Goal: Book appointment/travel/reservation

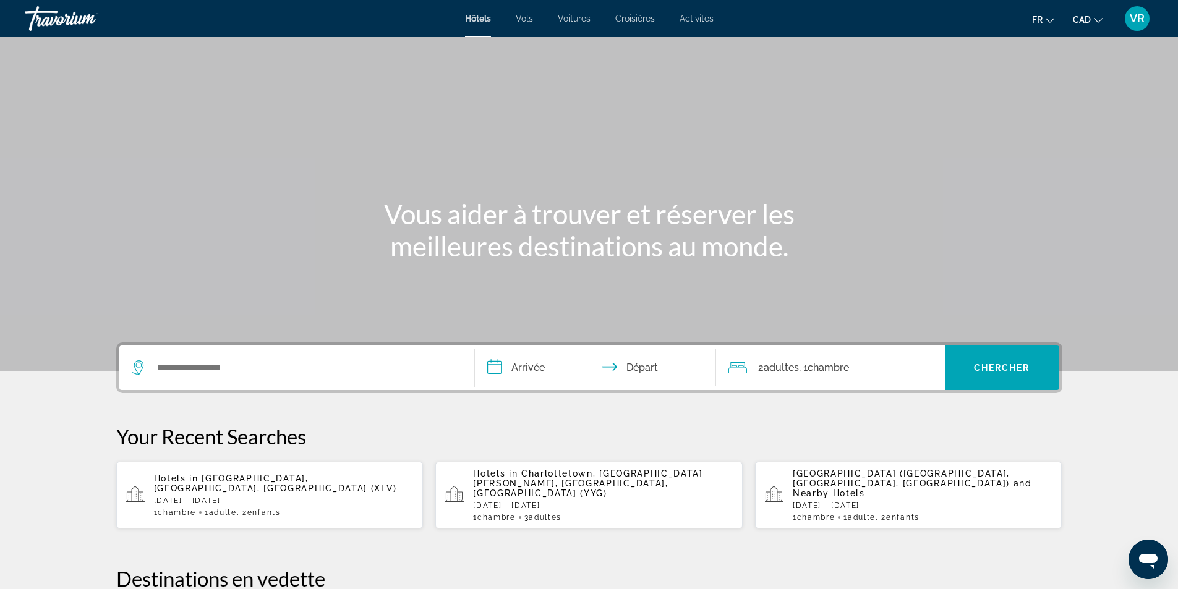
click at [521, 486] on span "Charlottetown, [GEOGRAPHIC_DATA][PERSON_NAME], [GEOGRAPHIC_DATA], [GEOGRAPHIC_D…" at bounding box center [588, 484] width 230 height 30
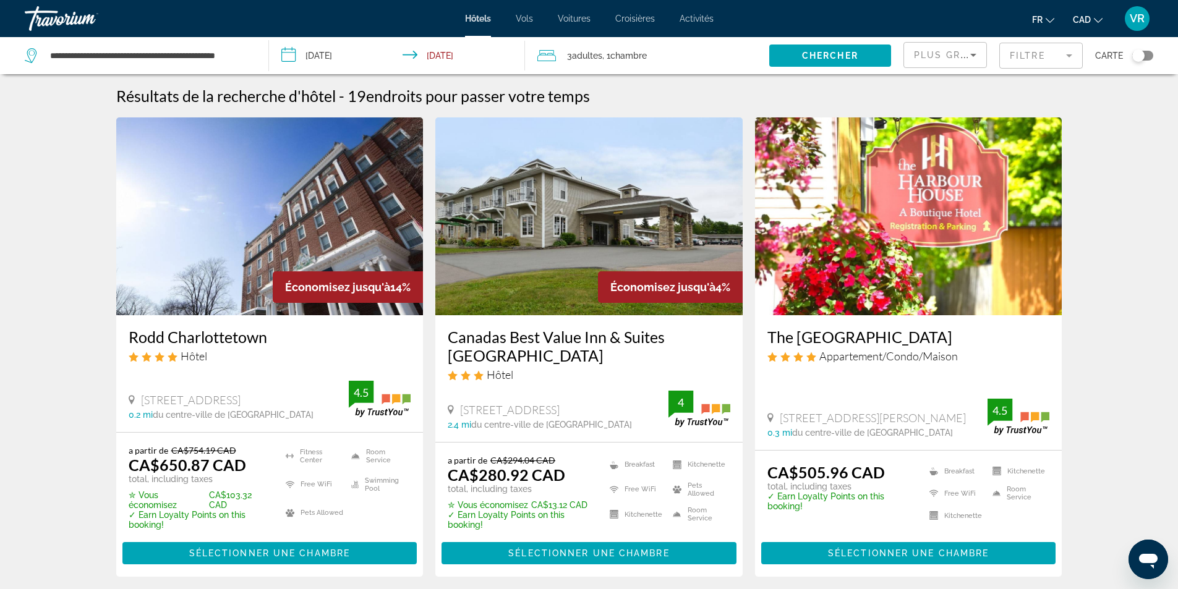
click at [531, 256] on img "Main content" at bounding box center [588, 216] width 307 height 198
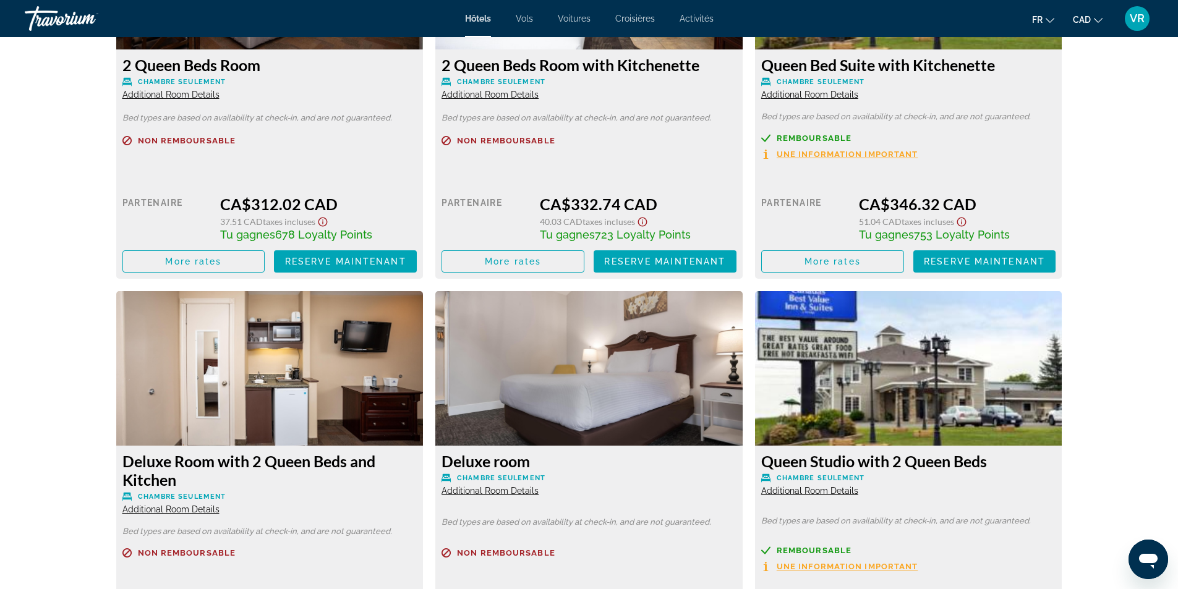
scroll to position [2102, 0]
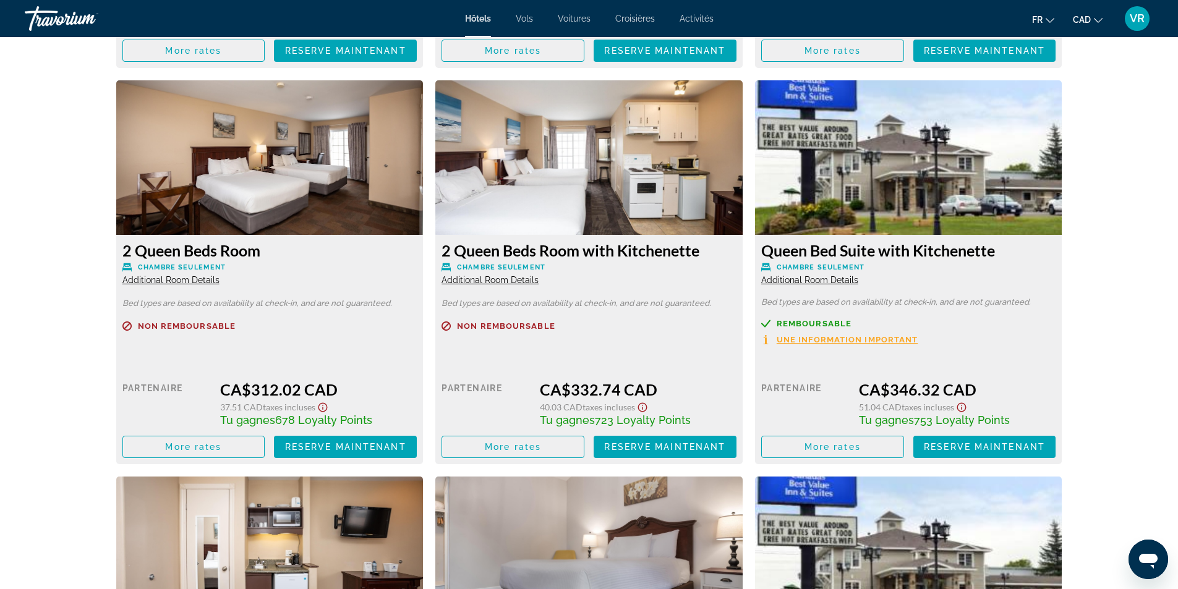
click at [825, 279] on span "Additional Room Details" at bounding box center [809, 280] width 97 height 10
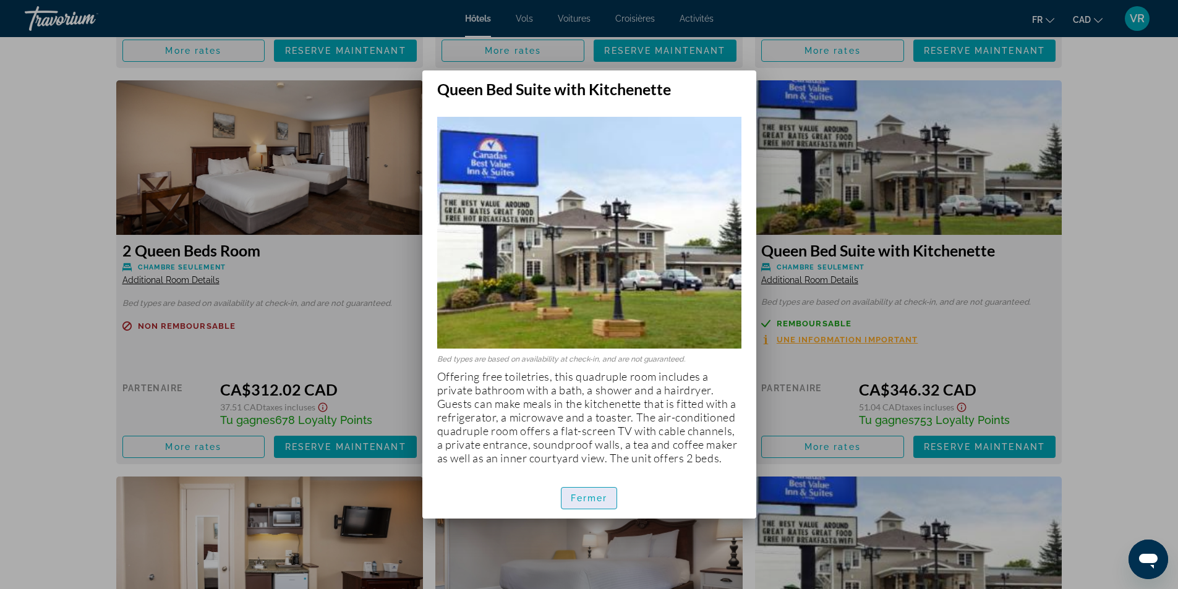
click at [597, 501] on span "Fermer" at bounding box center [589, 498] width 37 height 10
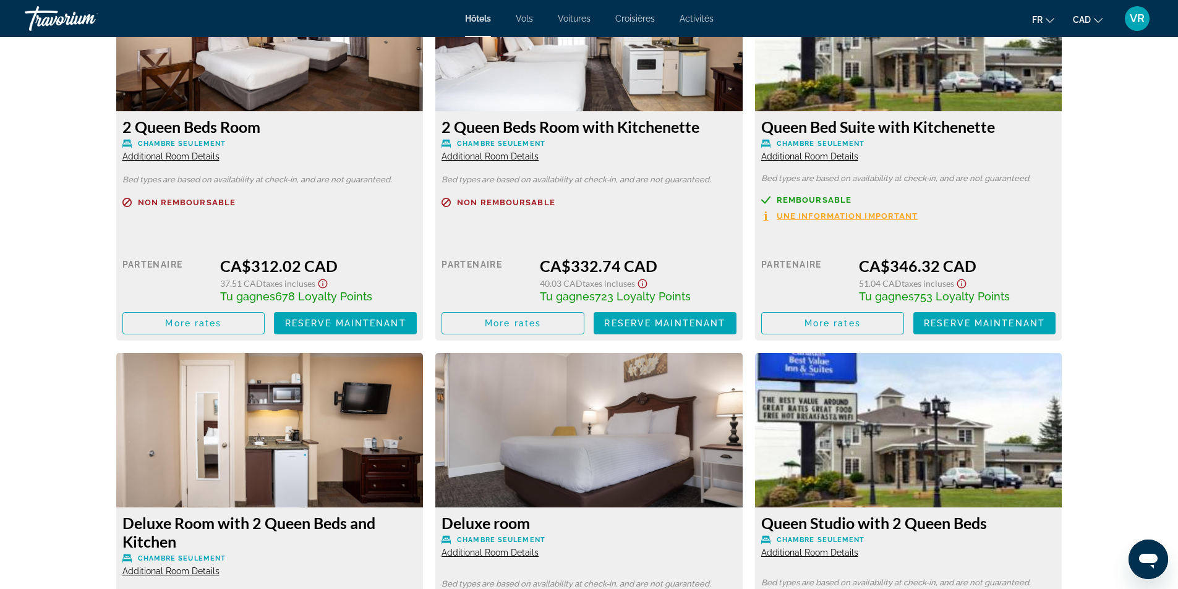
scroll to position [2473, 0]
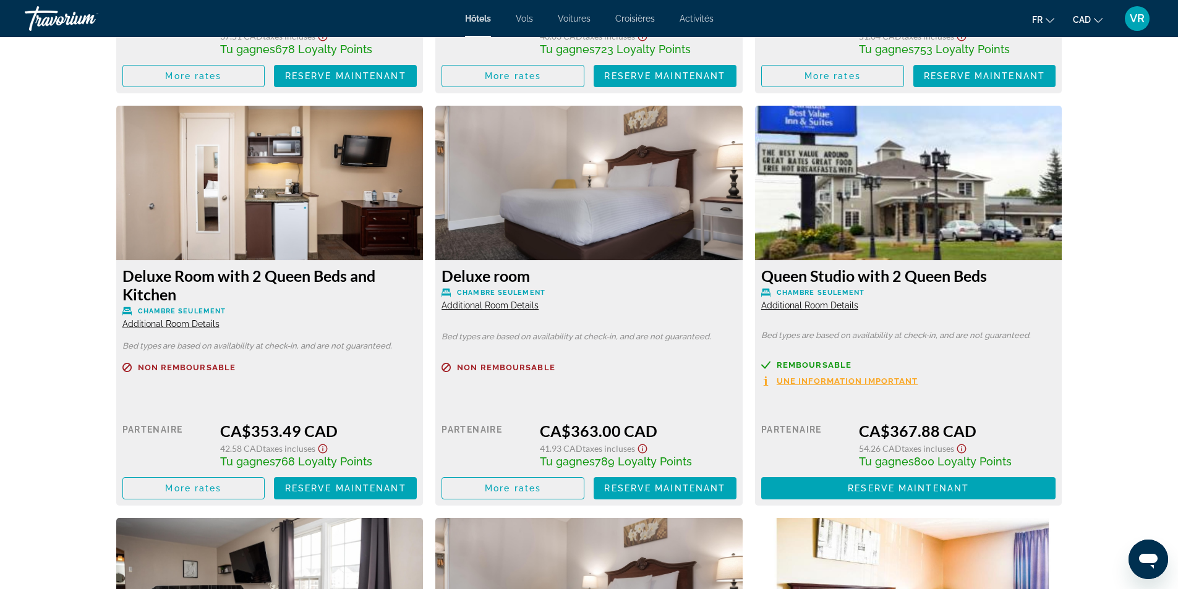
click at [816, 305] on span "Additional Room Details" at bounding box center [809, 305] width 97 height 10
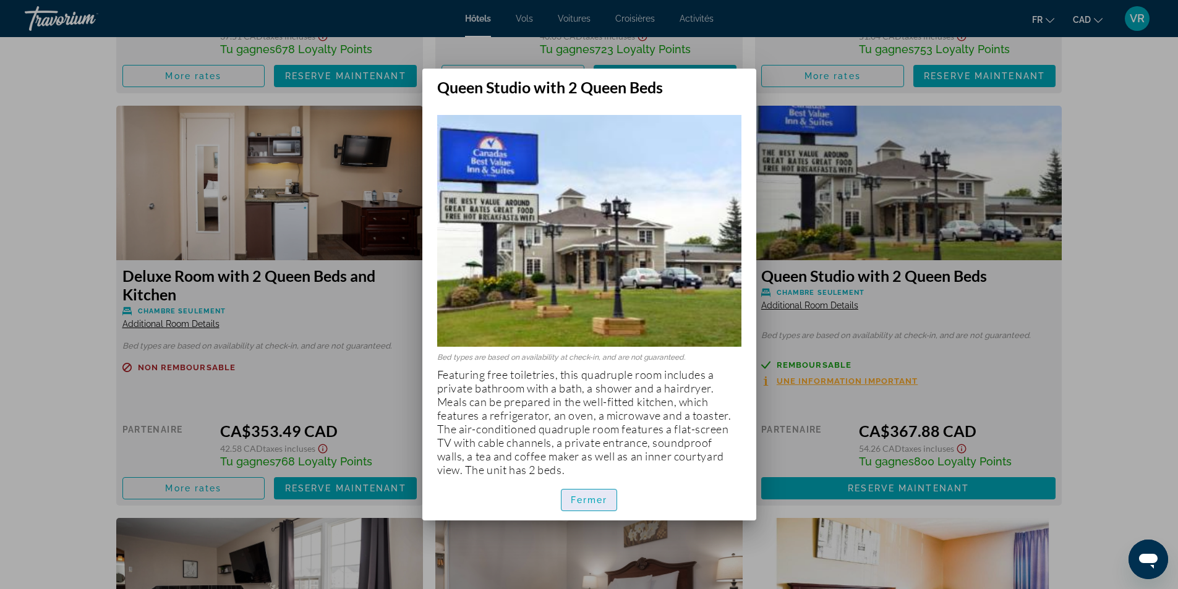
click at [594, 506] on span "button" at bounding box center [589, 500] width 56 height 30
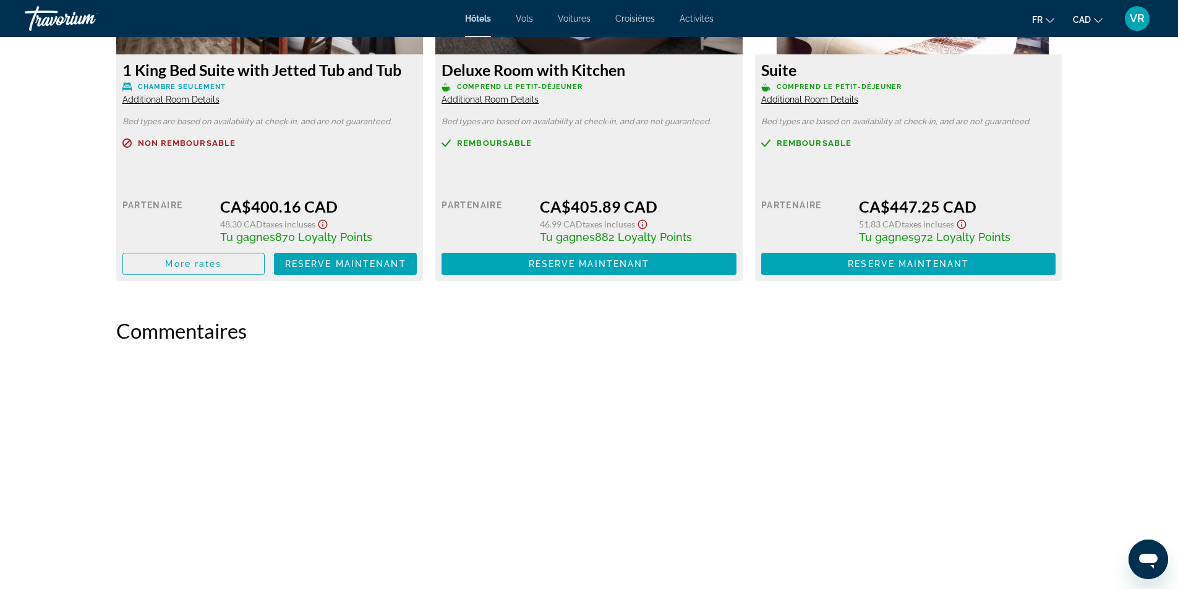
scroll to position [2906, 0]
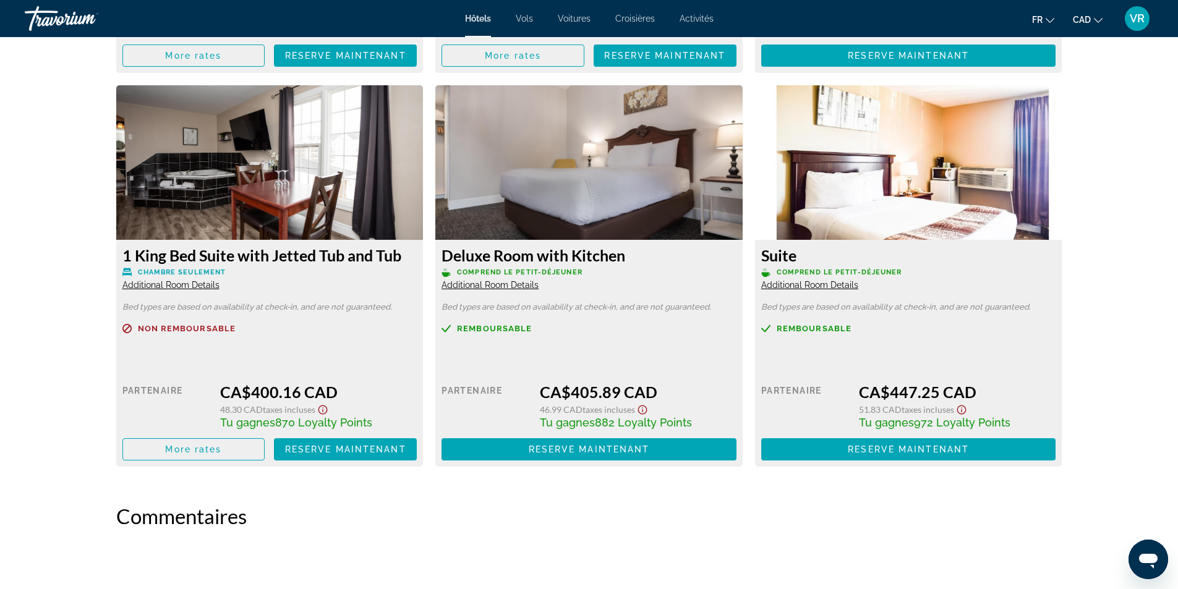
click at [513, 282] on span "Additional Room Details" at bounding box center [489, 285] width 97 height 10
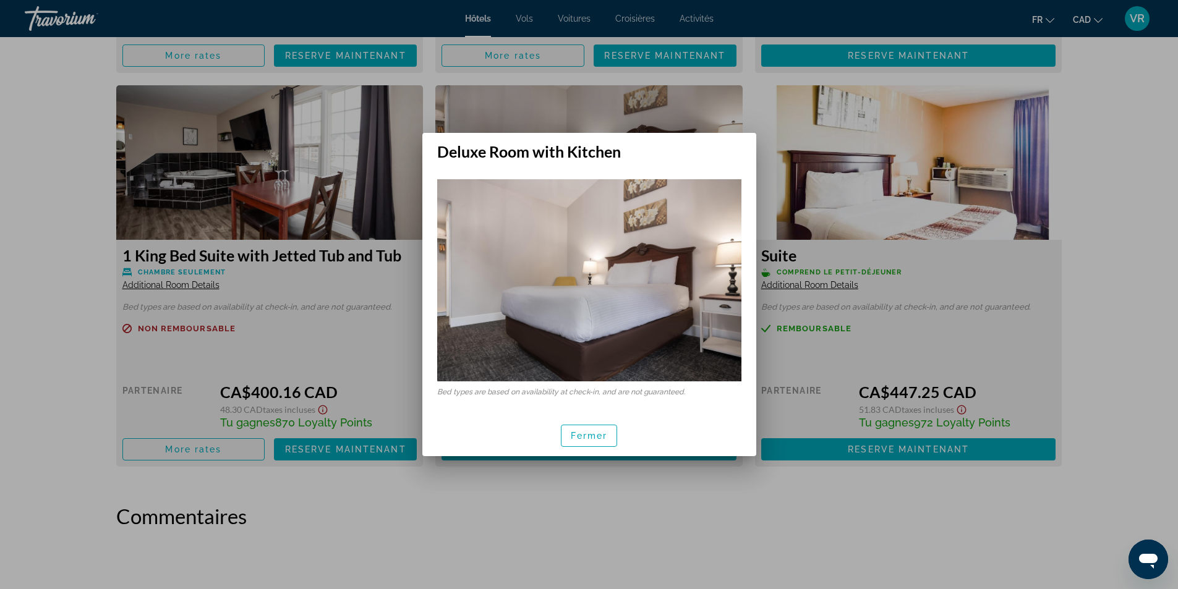
scroll to position [0, 0]
click at [600, 429] on span "button" at bounding box center [589, 436] width 56 height 30
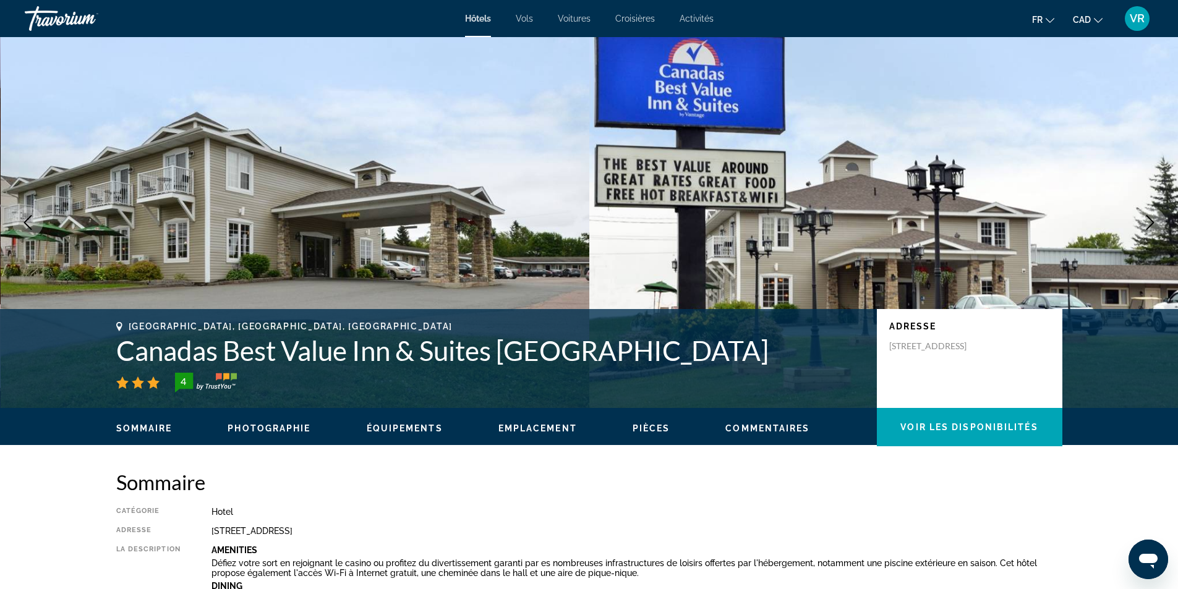
scroll to position [2906, 0]
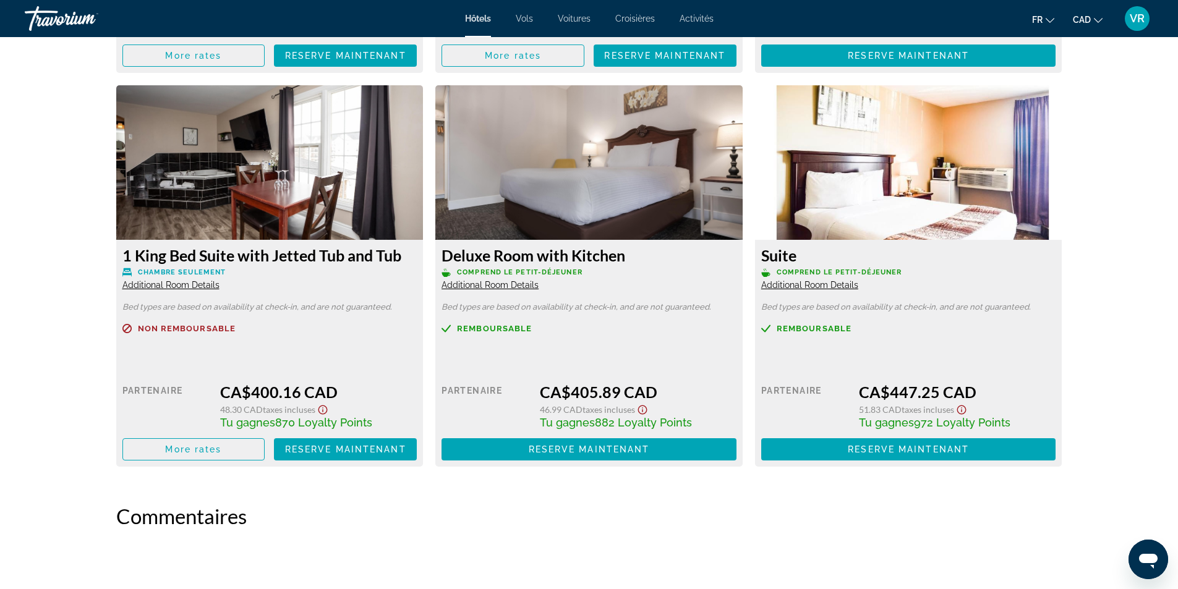
click at [805, 290] on div "Suite Comprend le petit-déjeuner Additional Room Details" at bounding box center [908, 268] width 295 height 45
click at [810, 286] on span "Additional Room Details" at bounding box center [809, 285] width 97 height 10
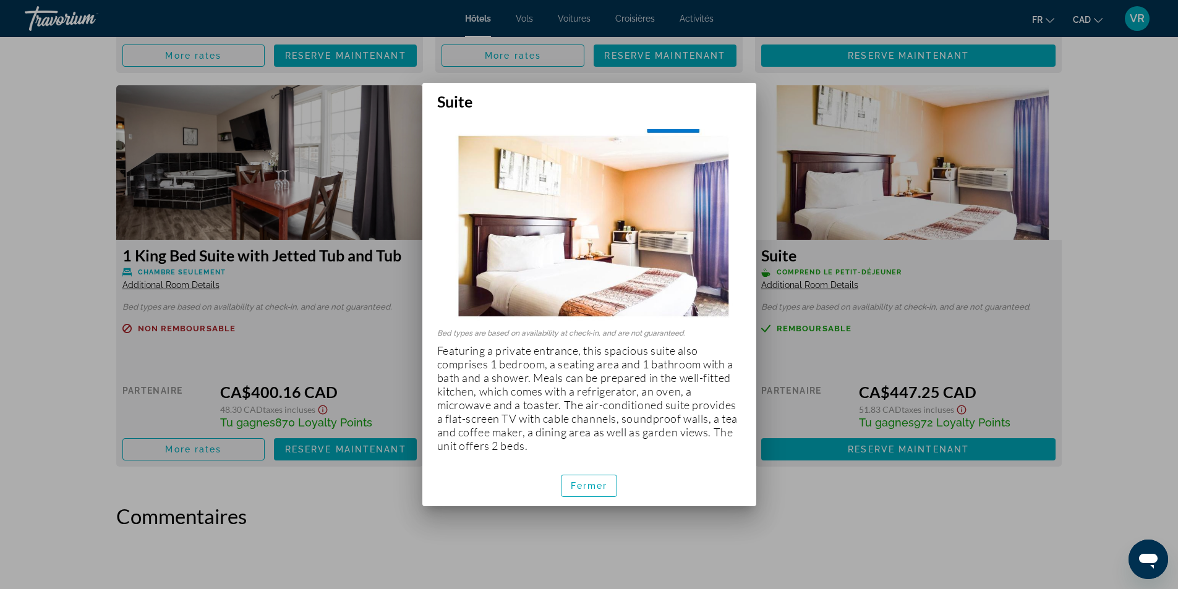
scroll to position [0, 0]
click at [592, 486] on span "Fermer" at bounding box center [589, 486] width 37 height 10
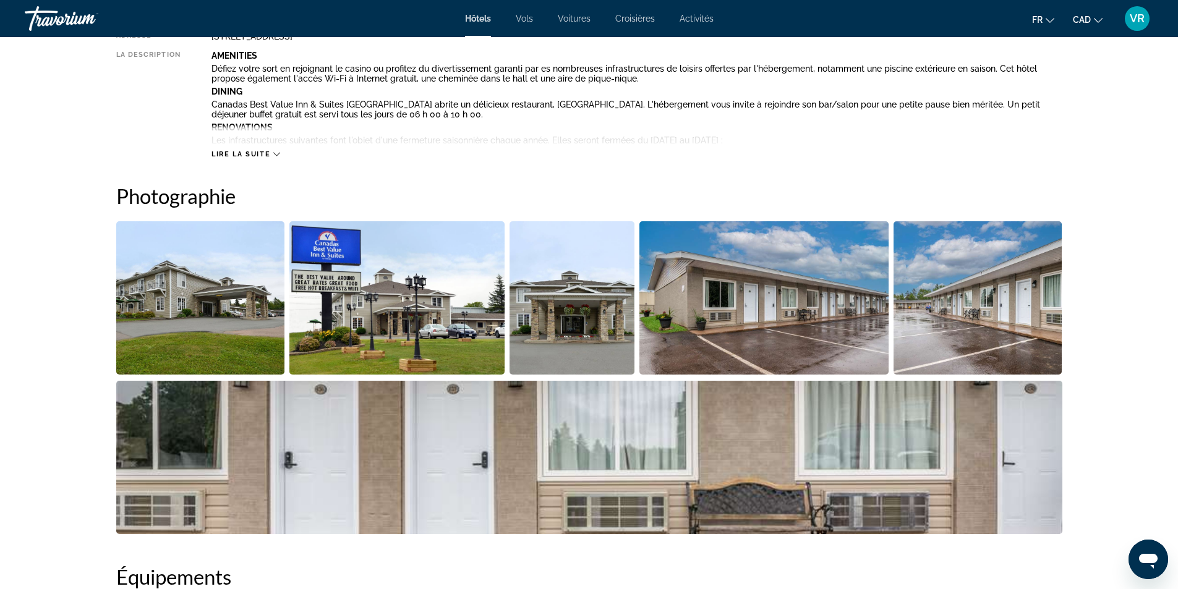
scroll to position [185, 0]
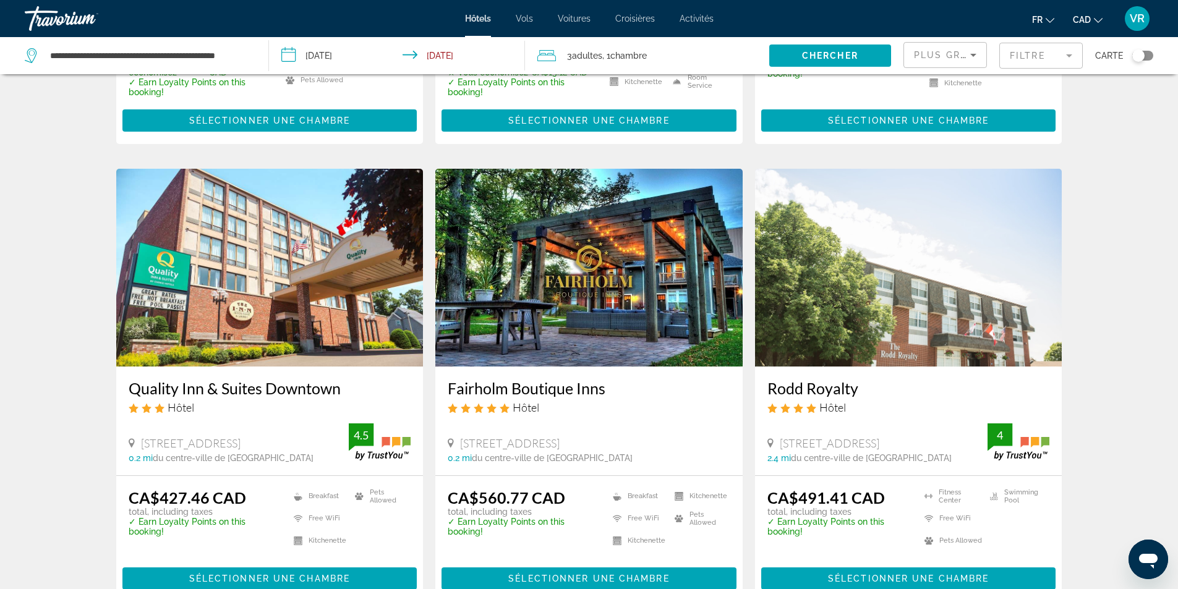
scroll to position [371, 0]
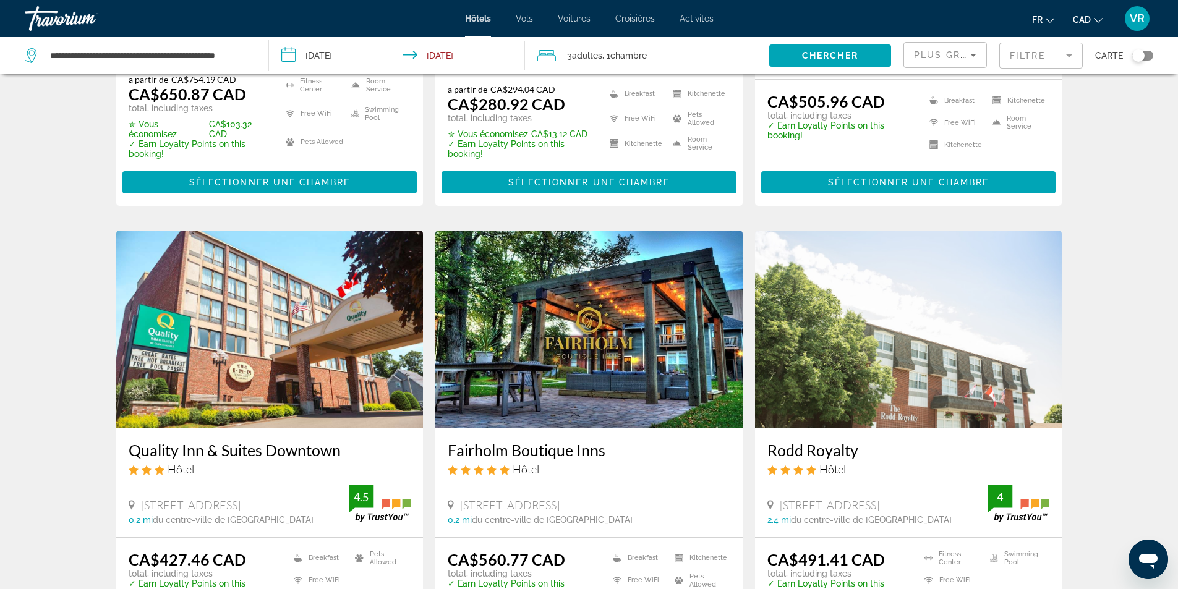
click at [940, 345] on img "Main content" at bounding box center [908, 330] width 307 height 198
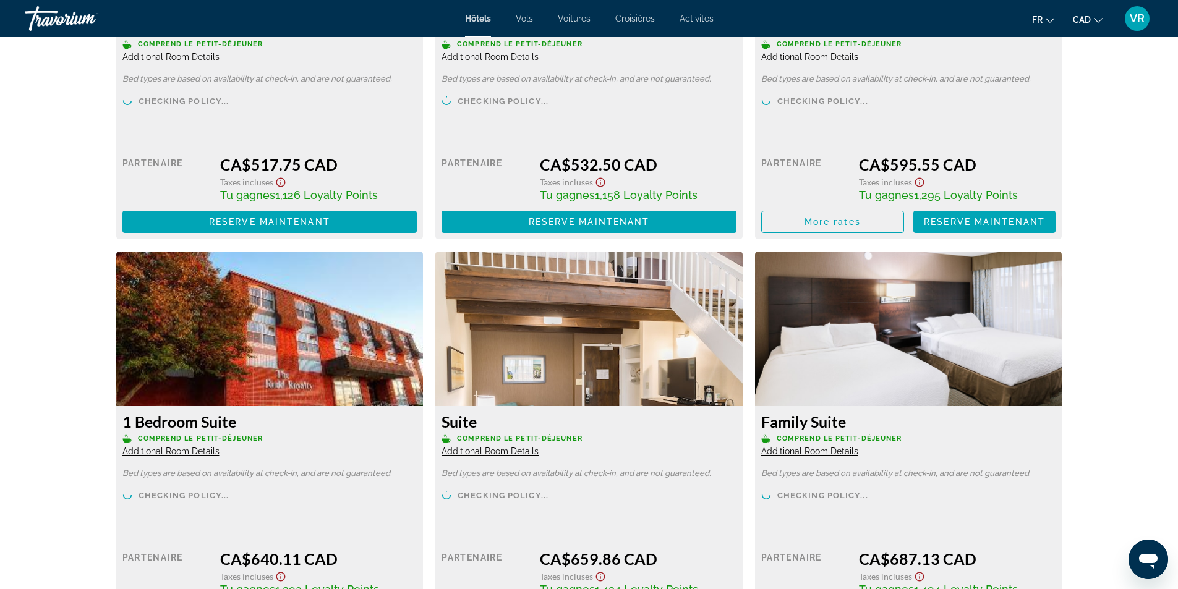
scroll to position [2411, 0]
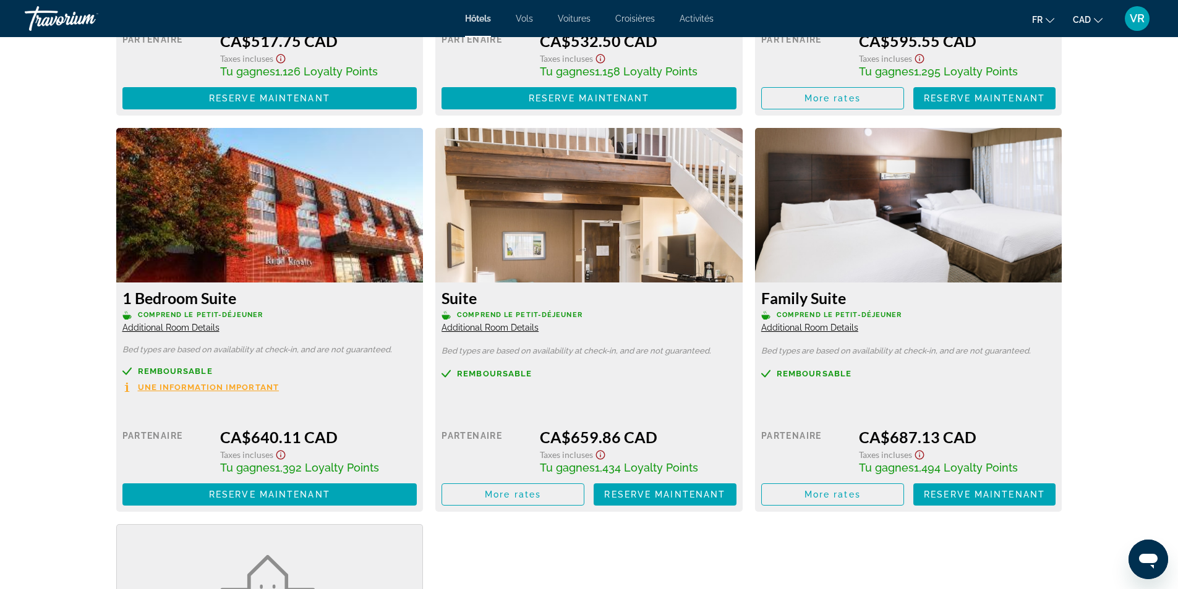
click at [815, 376] on span "Remboursable" at bounding box center [813, 374] width 75 height 8
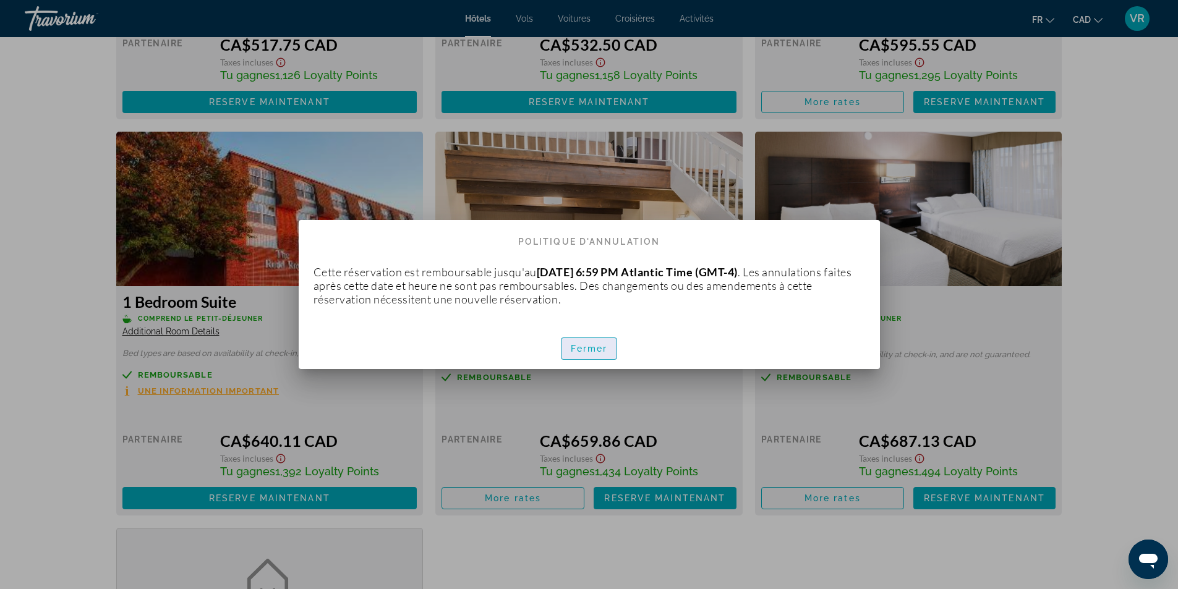
click at [587, 347] on span "Fermer" at bounding box center [589, 349] width 37 height 10
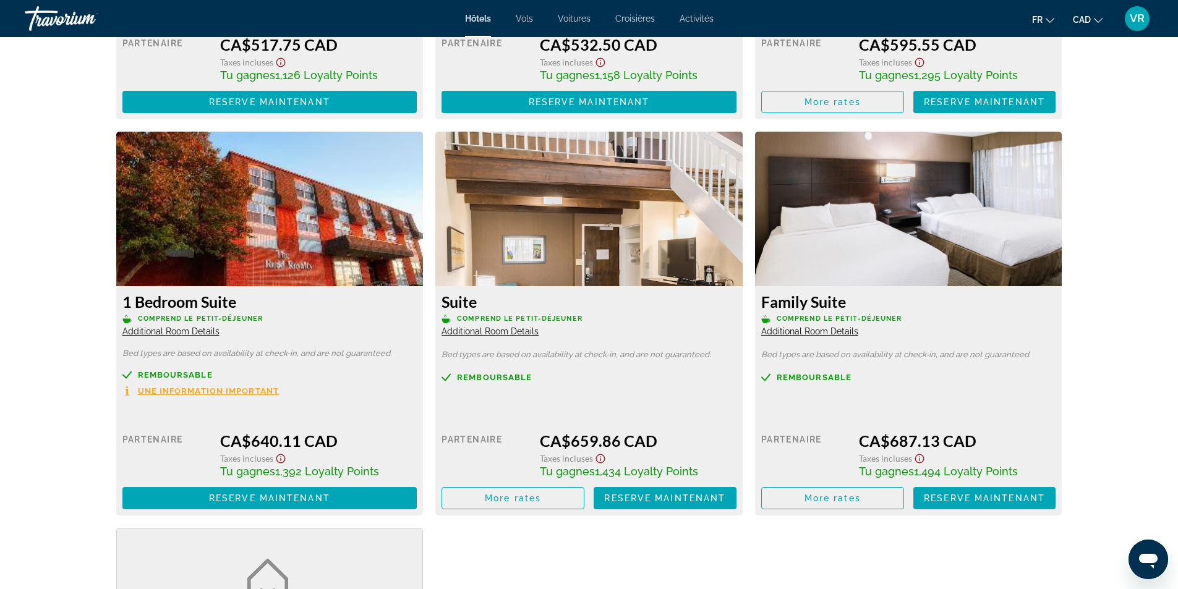
click at [530, 329] on span "Additional Room Details" at bounding box center [489, 331] width 97 height 10
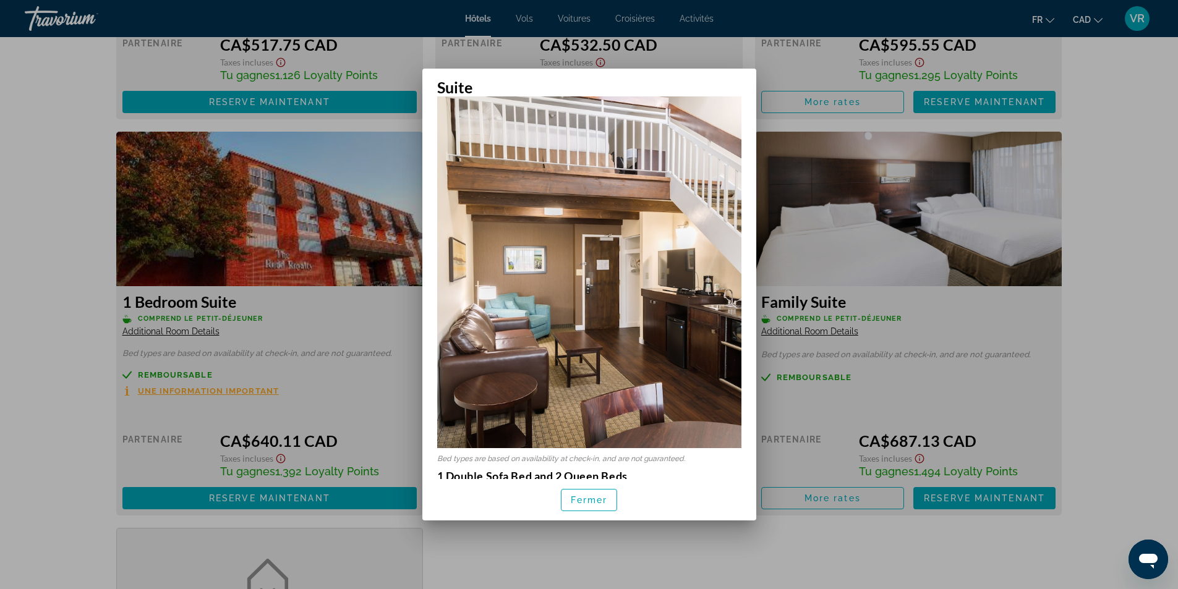
scroll to position [371, 0]
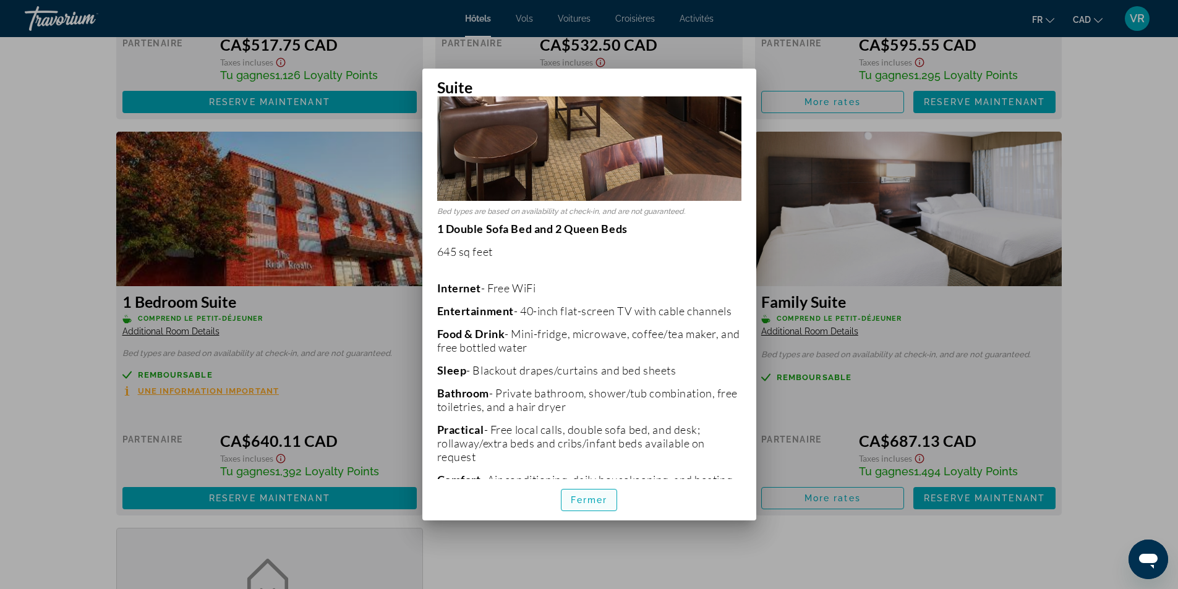
click at [578, 500] on span "Fermer" at bounding box center [589, 500] width 37 height 10
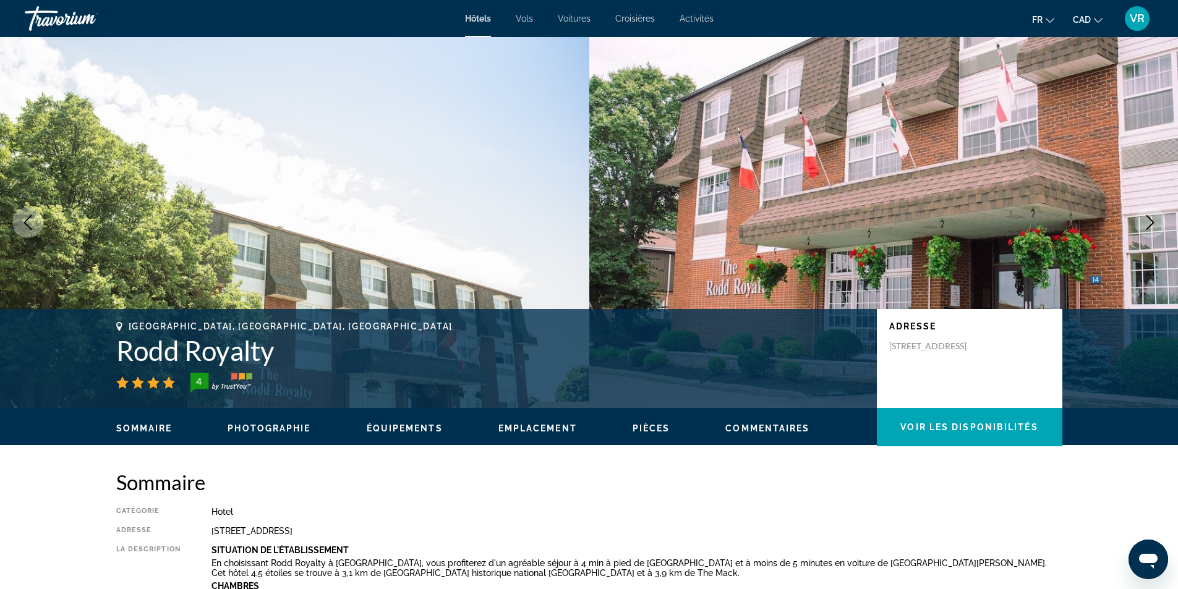
scroll to position [2411, 0]
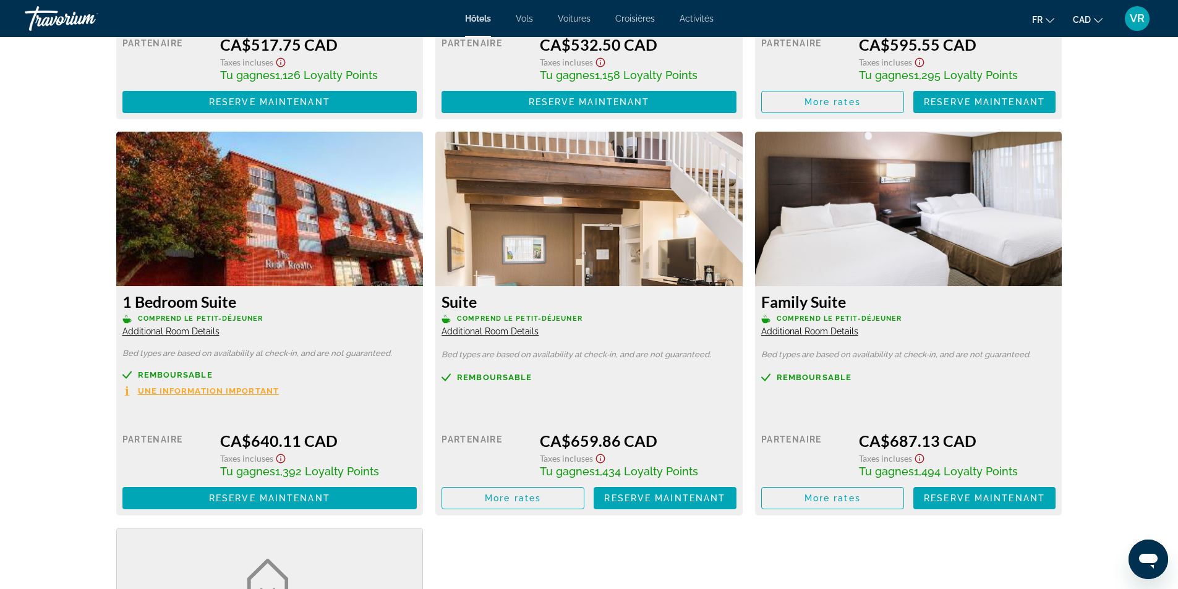
click at [820, 328] on span "Additional Room Details" at bounding box center [809, 331] width 97 height 10
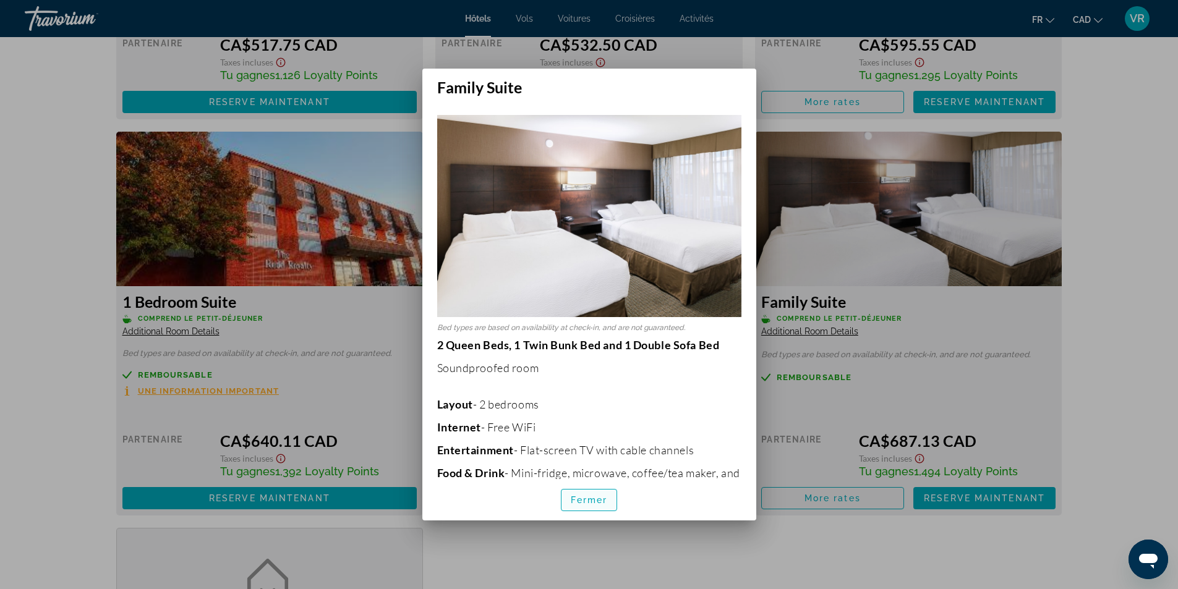
click at [589, 504] on span "Fermer" at bounding box center [589, 500] width 37 height 10
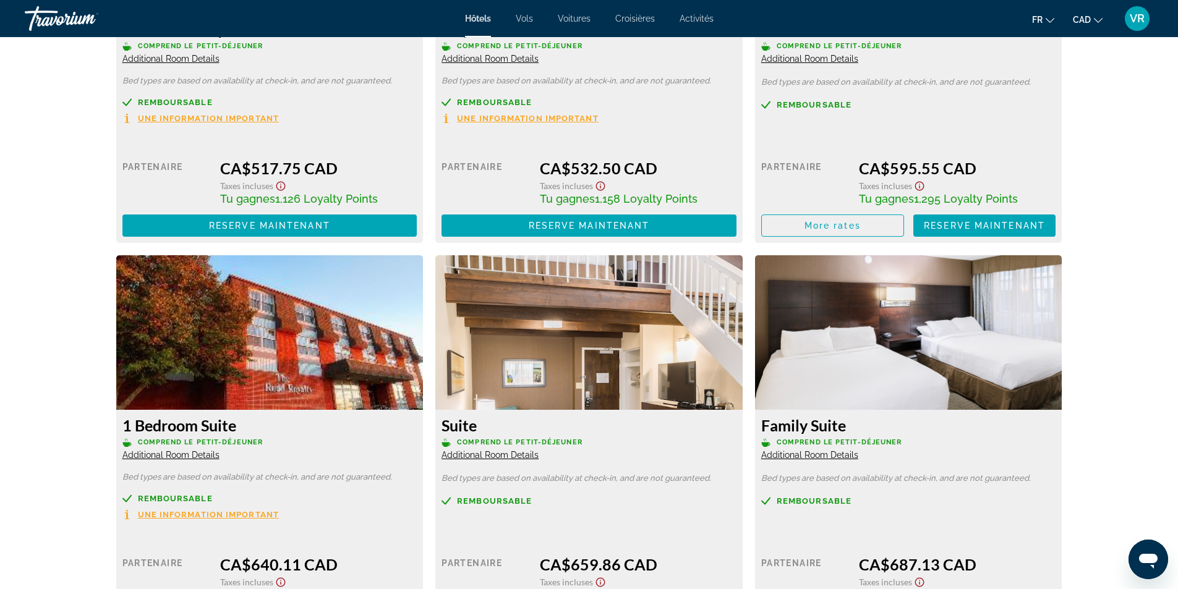
scroll to position [2040, 0]
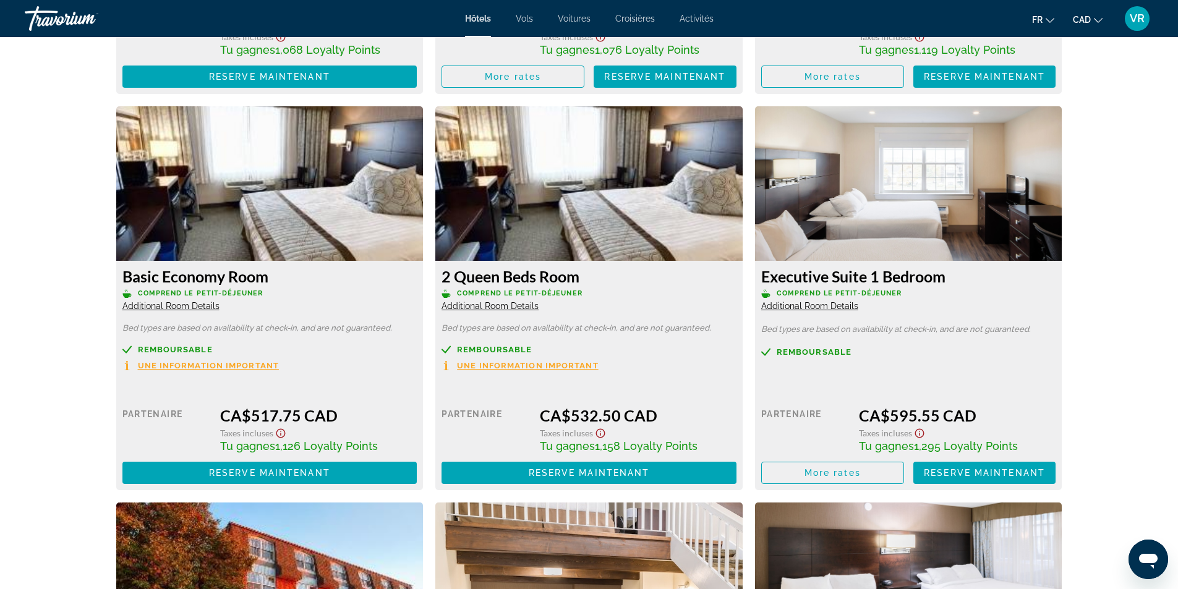
click at [835, 304] on span "Additional Room Details" at bounding box center [809, 306] width 97 height 10
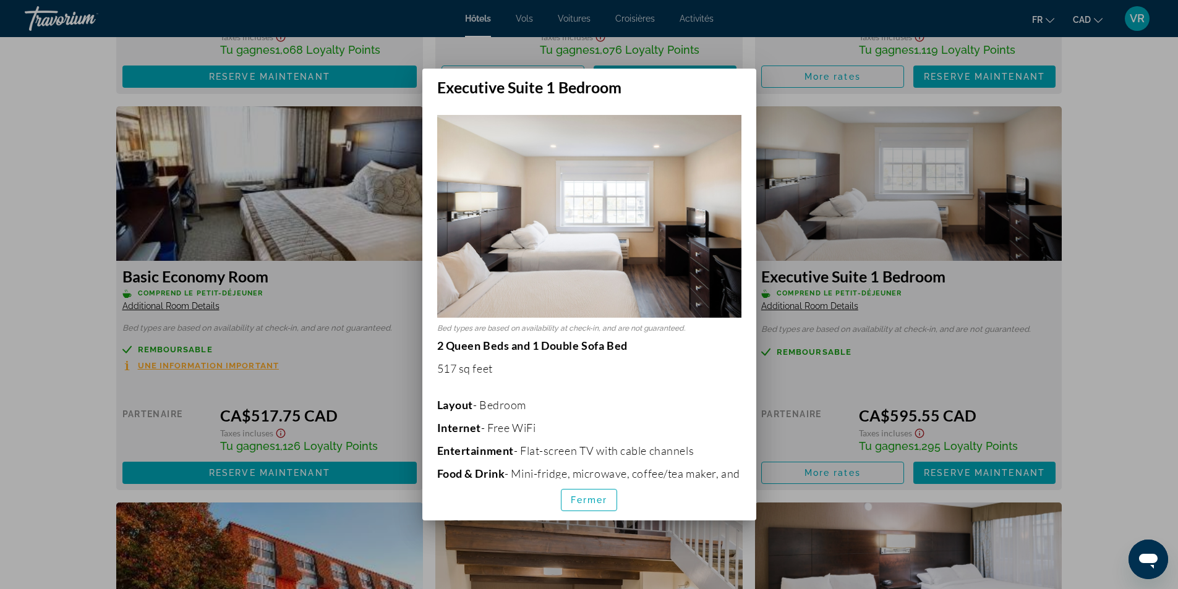
scroll to position [0, 0]
click at [581, 496] on span "Fermer" at bounding box center [589, 500] width 37 height 10
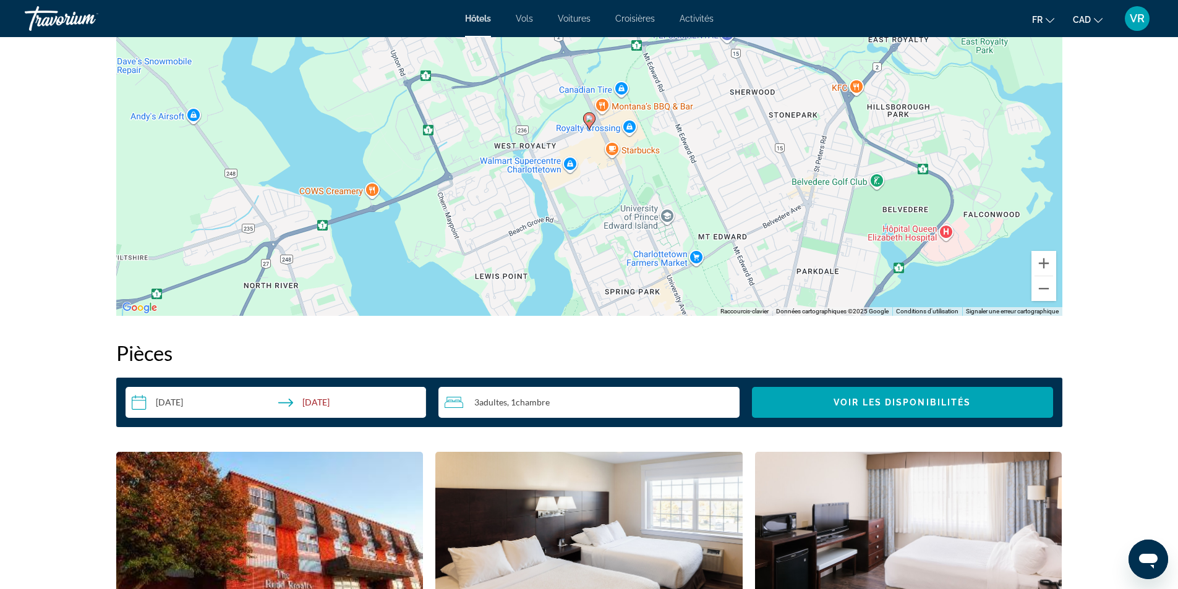
scroll to position [1051, 0]
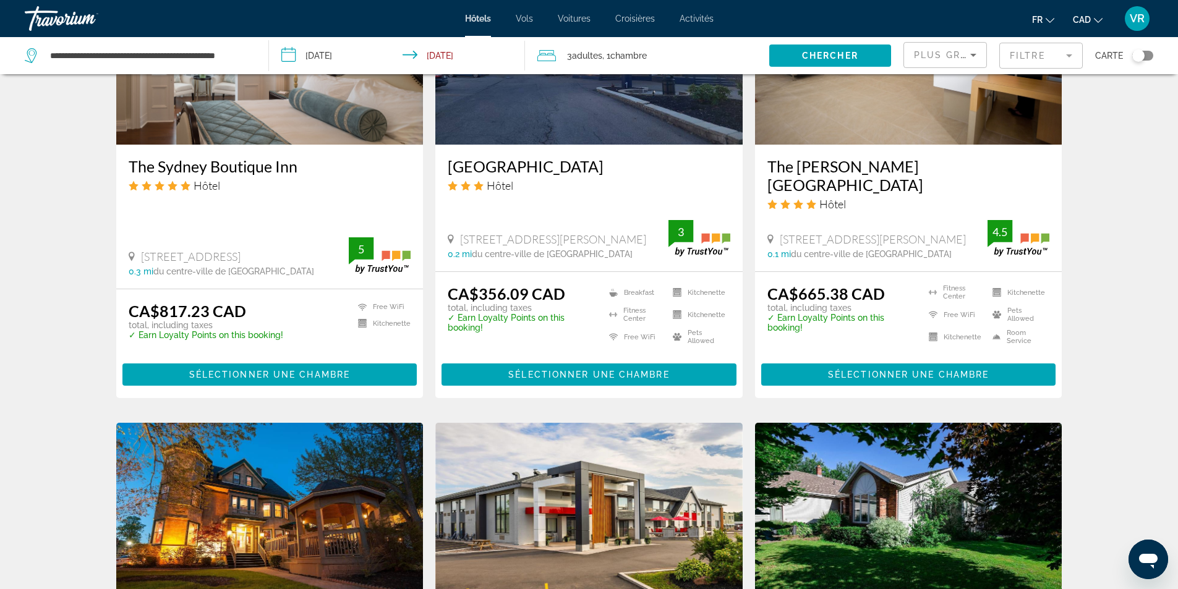
scroll to position [1484, 0]
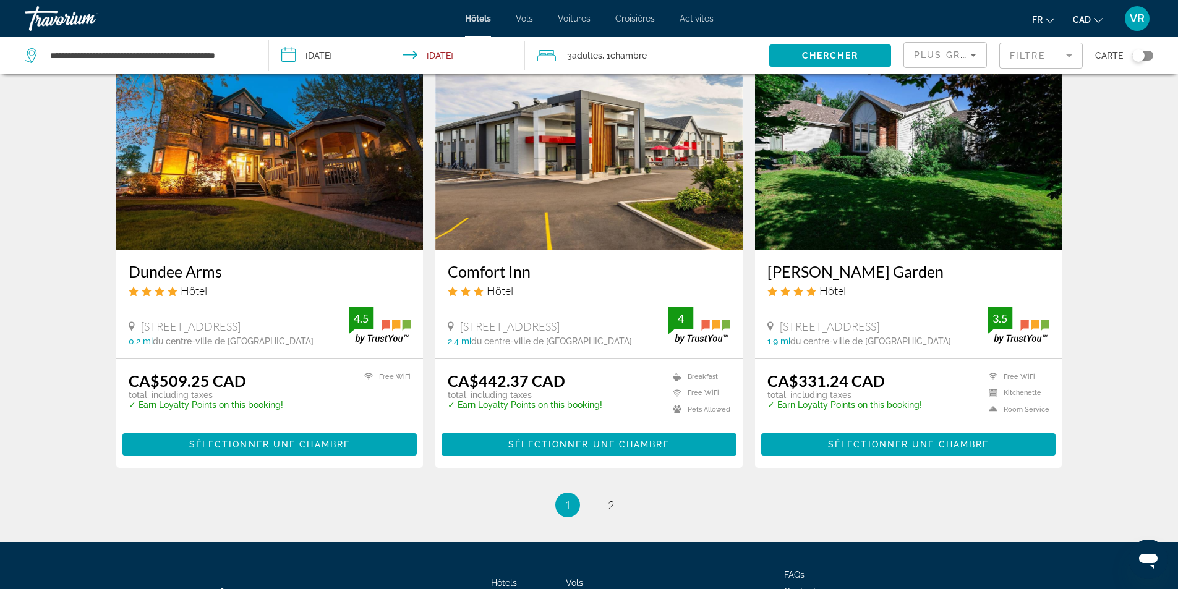
click at [612, 111] on img "Main content" at bounding box center [588, 151] width 307 height 198
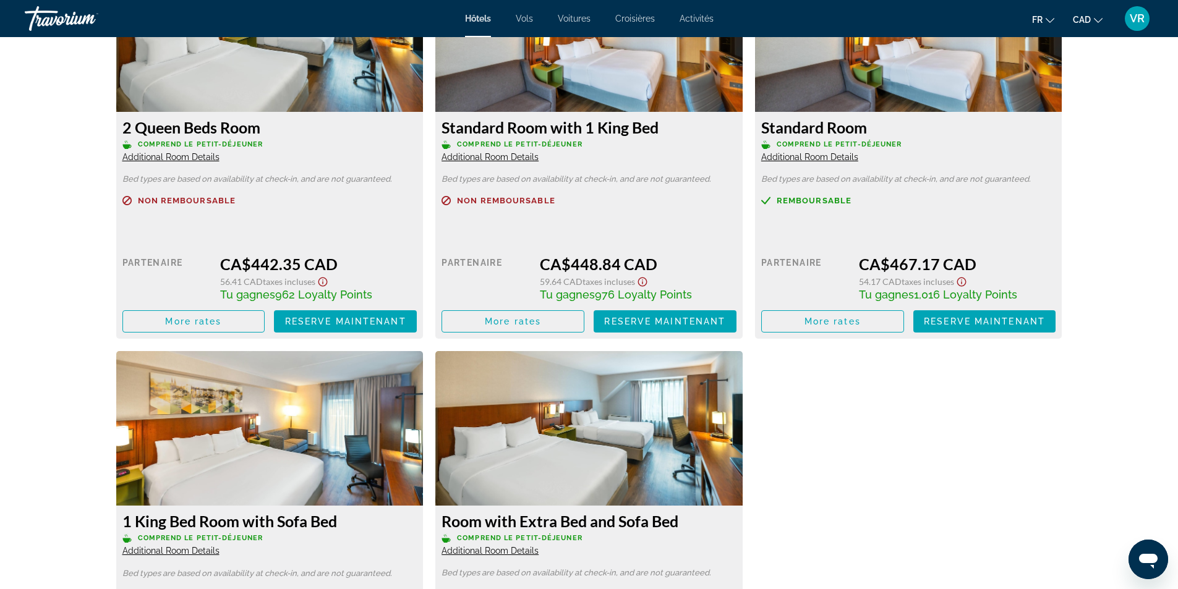
scroll to position [1917, 0]
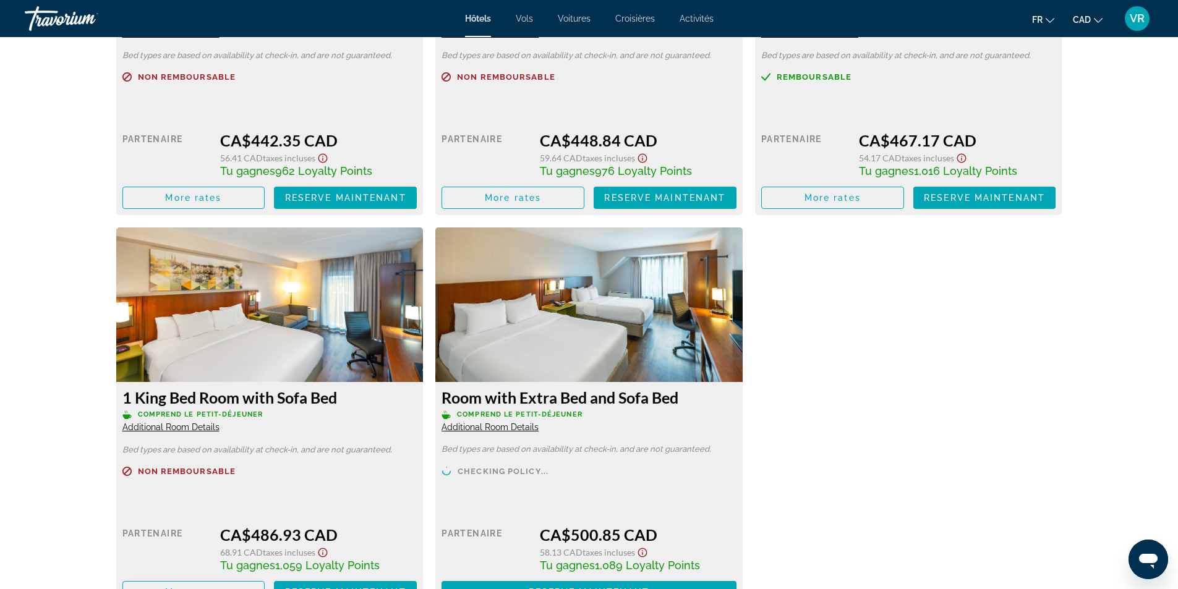
click at [524, 431] on span "Additional Room Details" at bounding box center [489, 427] width 97 height 10
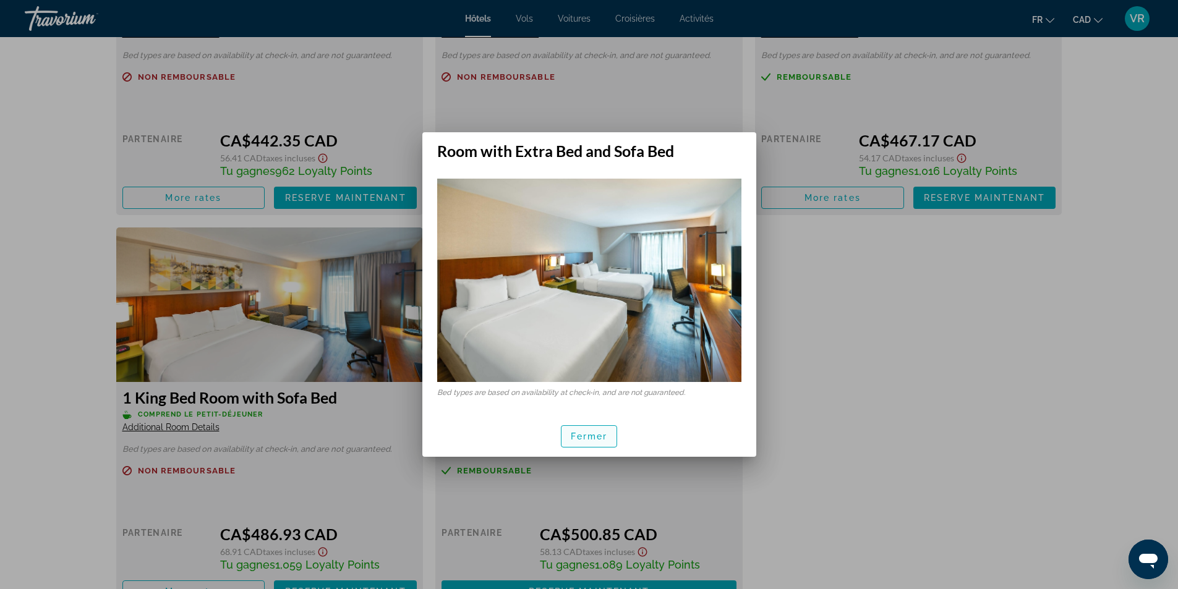
click at [606, 438] on span "Fermer" at bounding box center [589, 437] width 37 height 10
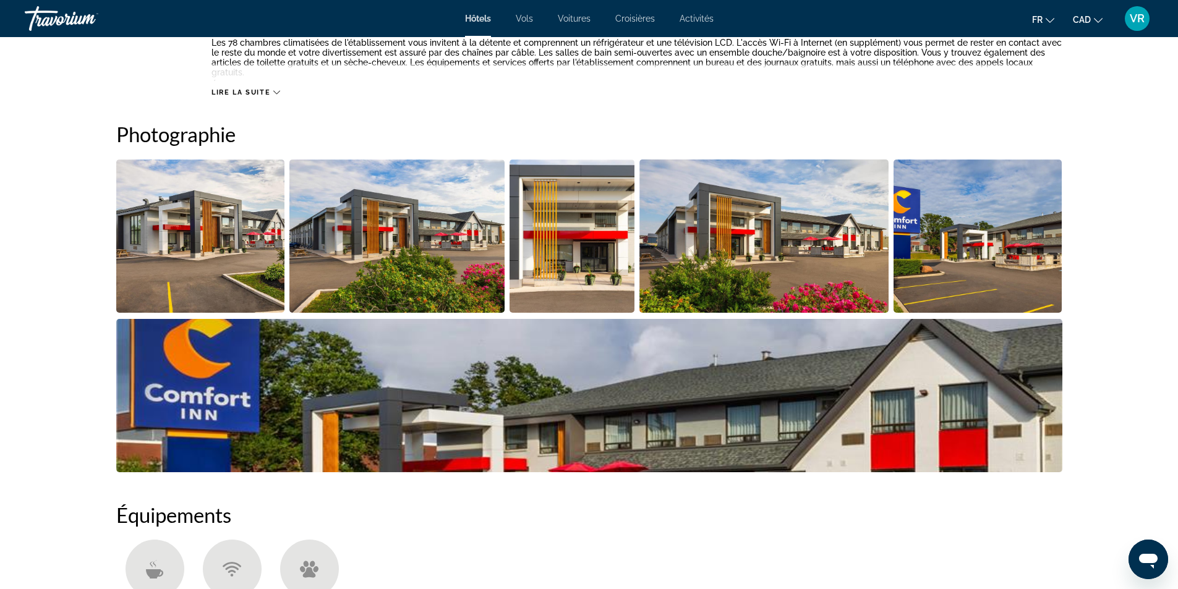
scroll to position [495, 0]
